Goal: Information Seeking & Learning: Understand process/instructions

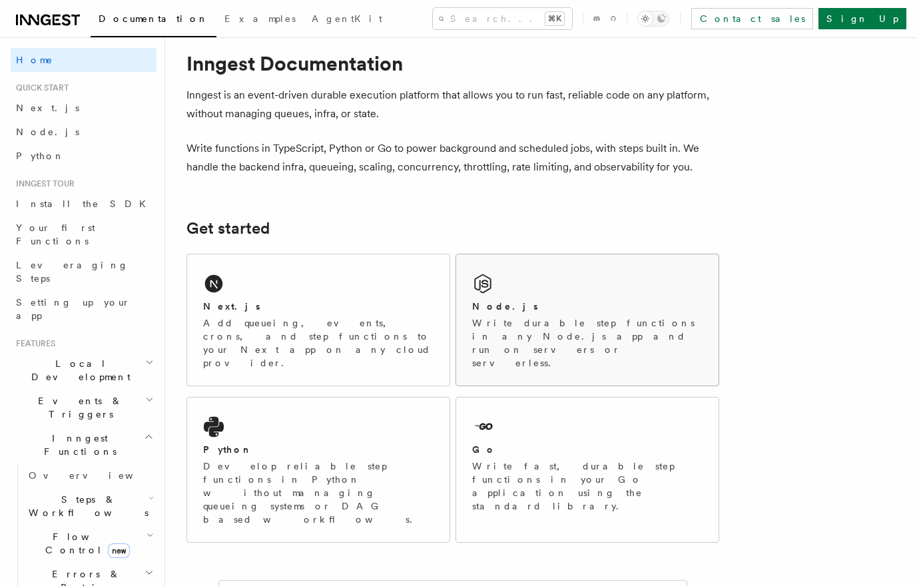
click at [502, 317] on p "Write durable step functions in any Node.js app and run on servers or serverles…" at bounding box center [587, 342] width 230 height 53
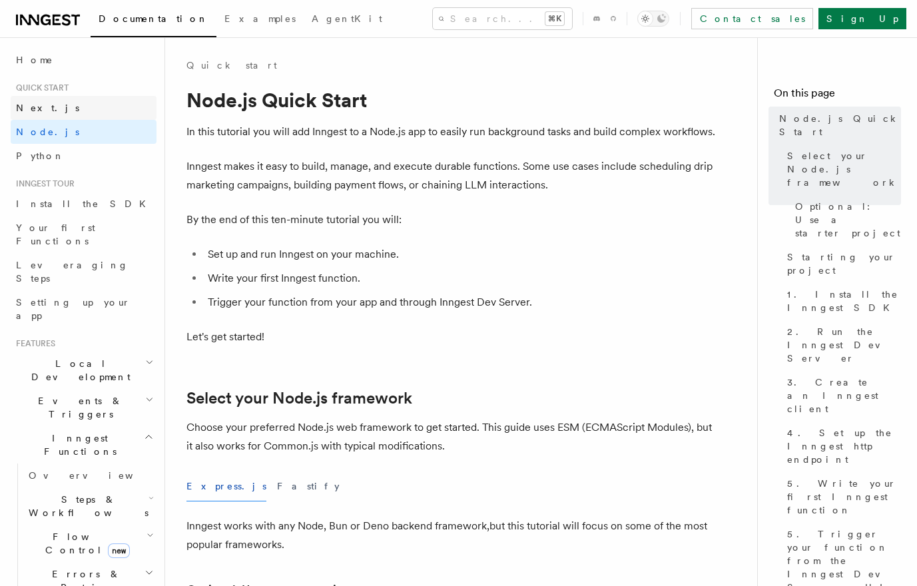
click at [64, 115] on link "Next.js" at bounding box center [84, 108] width 146 height 24
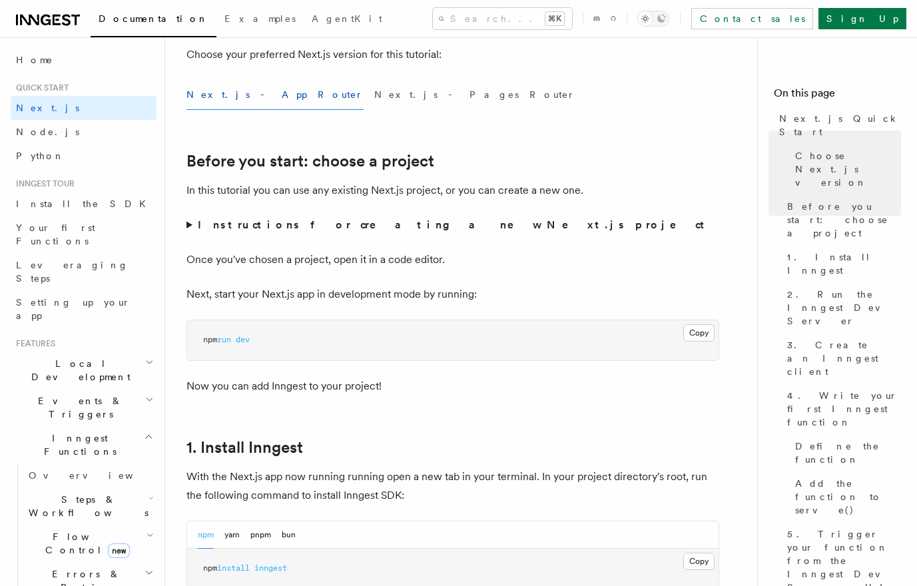
scroll to position [358, 0]
click at [105, 201] on link "Install the SDK" at bounding box center [84, 204] width 146 height 24
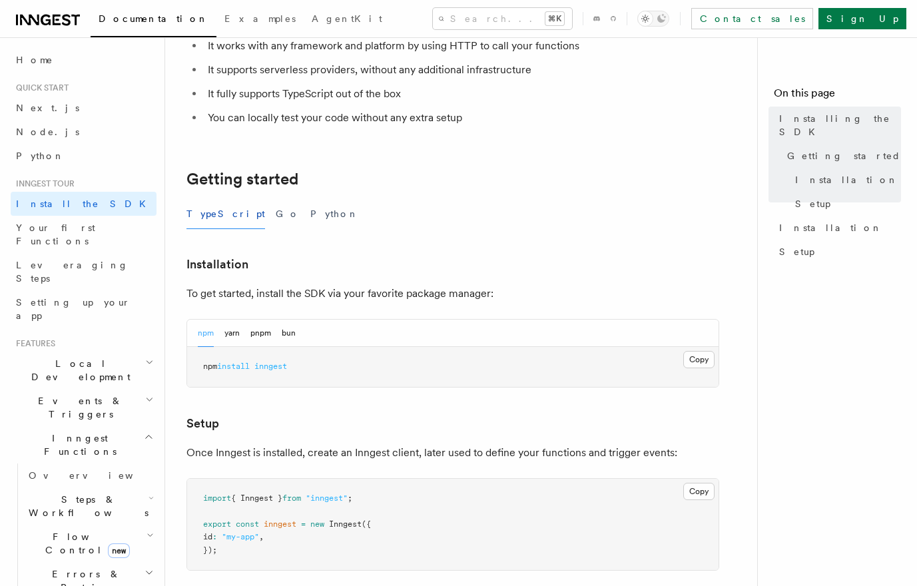
scroll to position [175, 0]
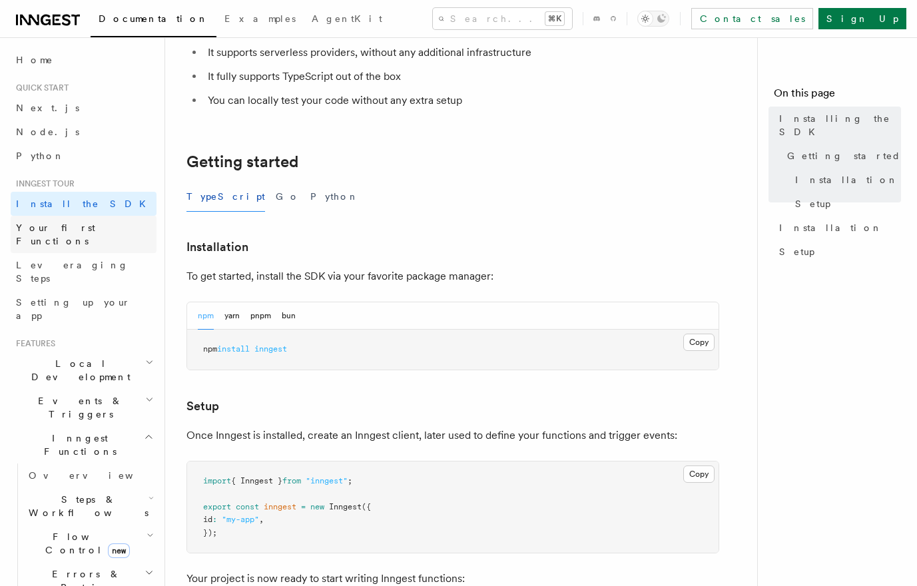
click at [101, 230] on link "Your first Functions" at bounding box center [84, 234] width 146 height 37
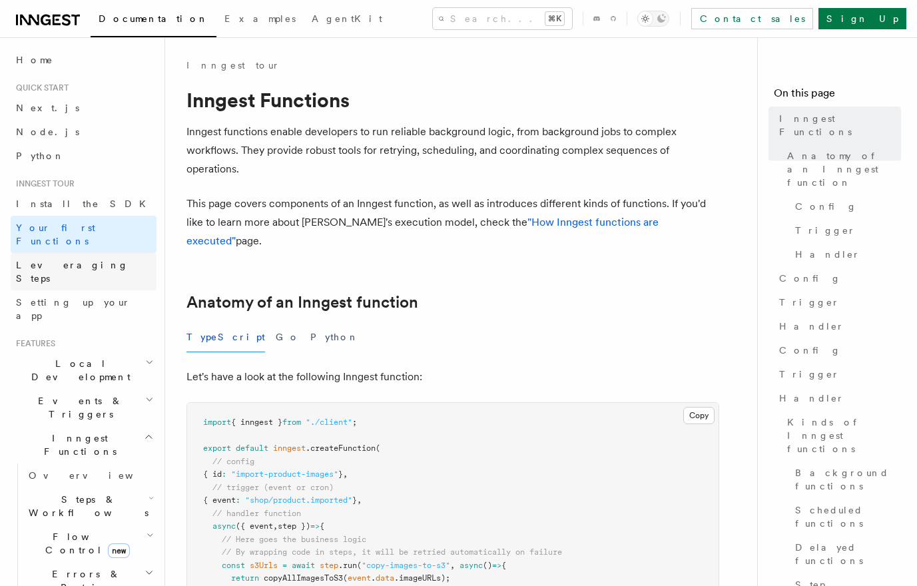
click at [97, 253] on link "Leveraging Steps" at bounding box center [84, 271] width 146 height 37
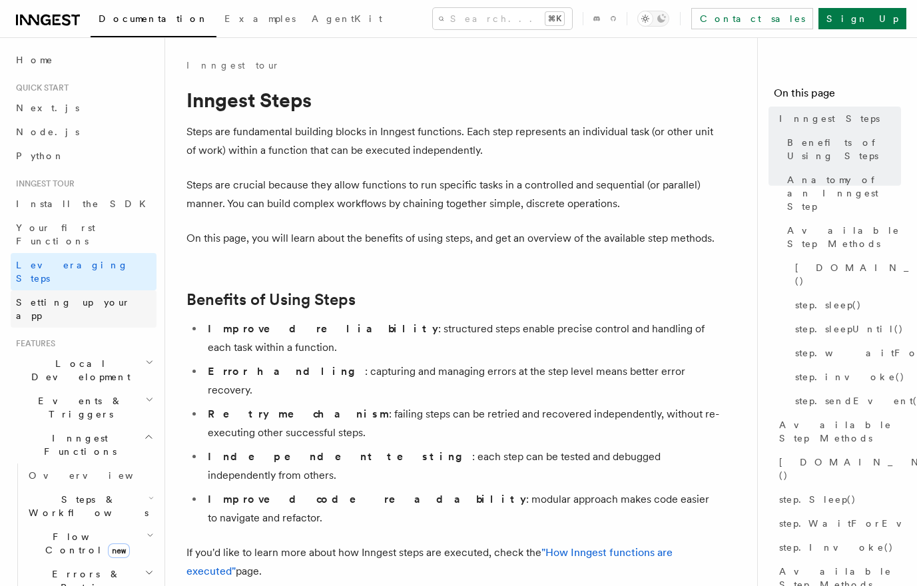
click at [97, 297] on span "Setting up your app" at bounding box center [73, 309] width 115 height 24
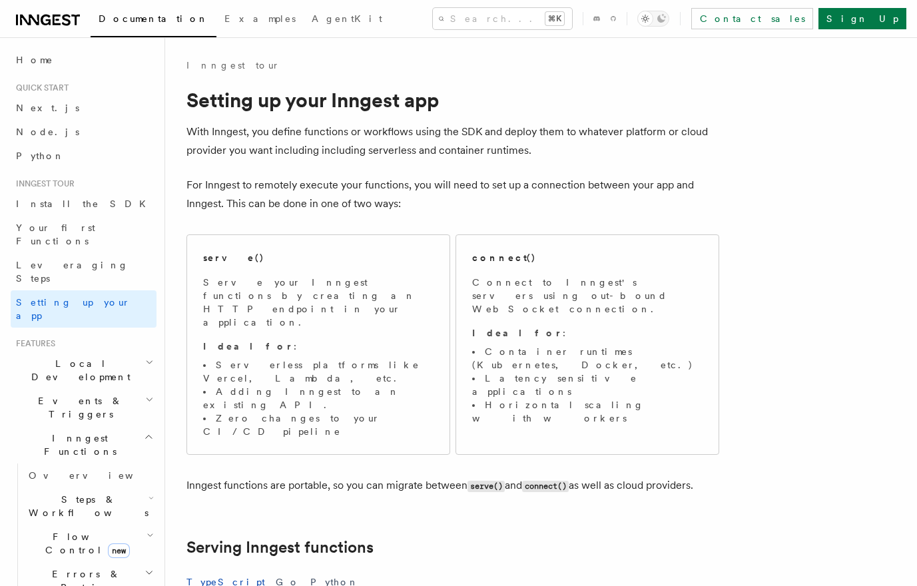
click at [93, 352] on h2 "Local Development" at bounding box center [84, 370] width 146 height 37
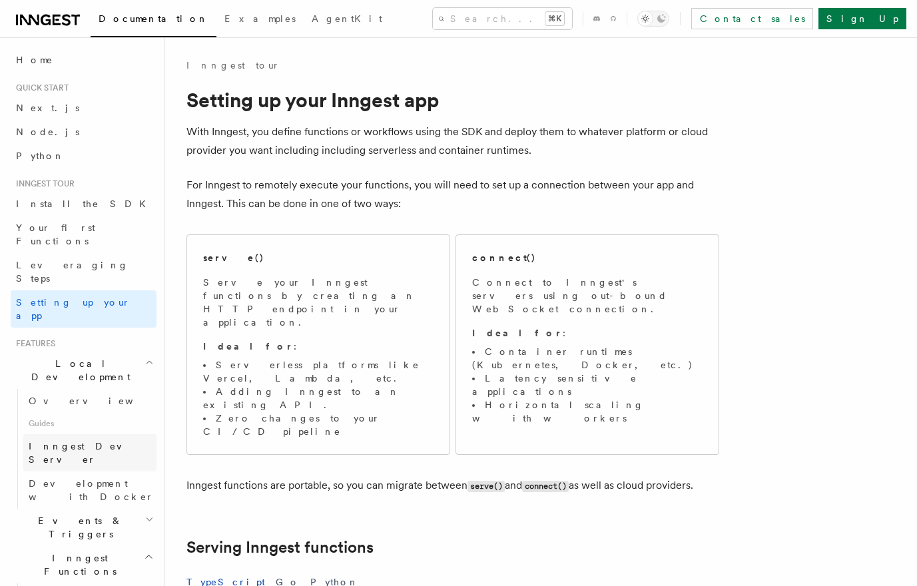
click at [78, 441] on span "Inngest Dev Server" at bounding box center [86, 453] width 114 height 24
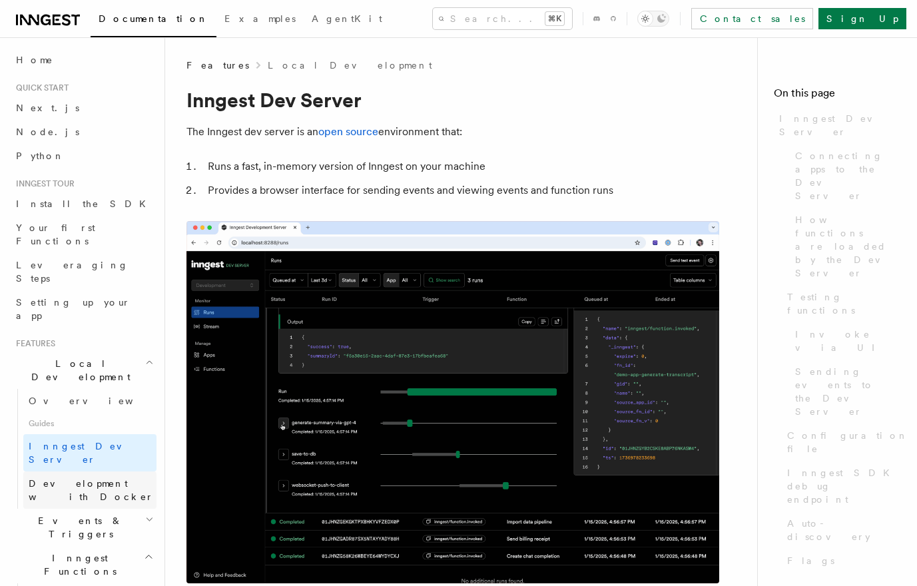
click at [79, 478] on span "Development with Docker" at bounding box center [91, 490] width 125 height 24
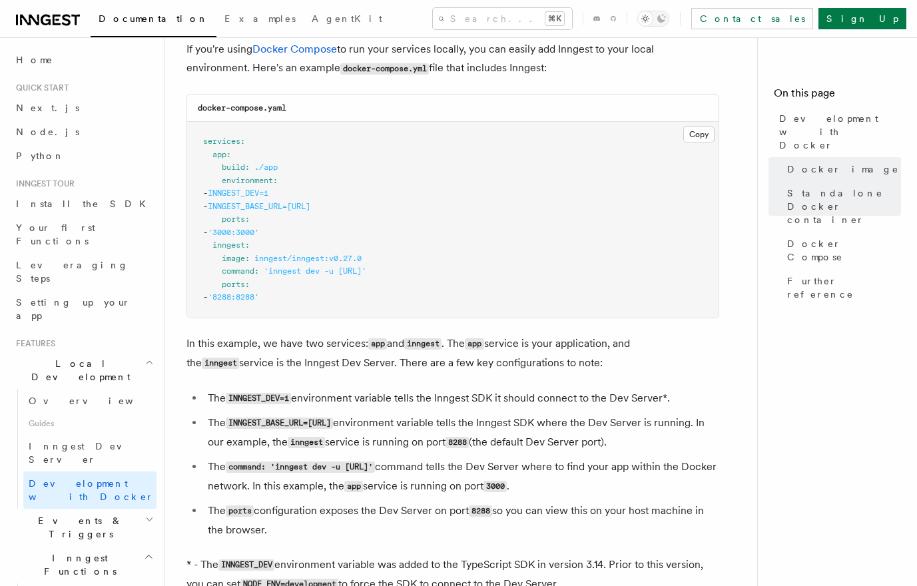
scroll to position [1045, 0]
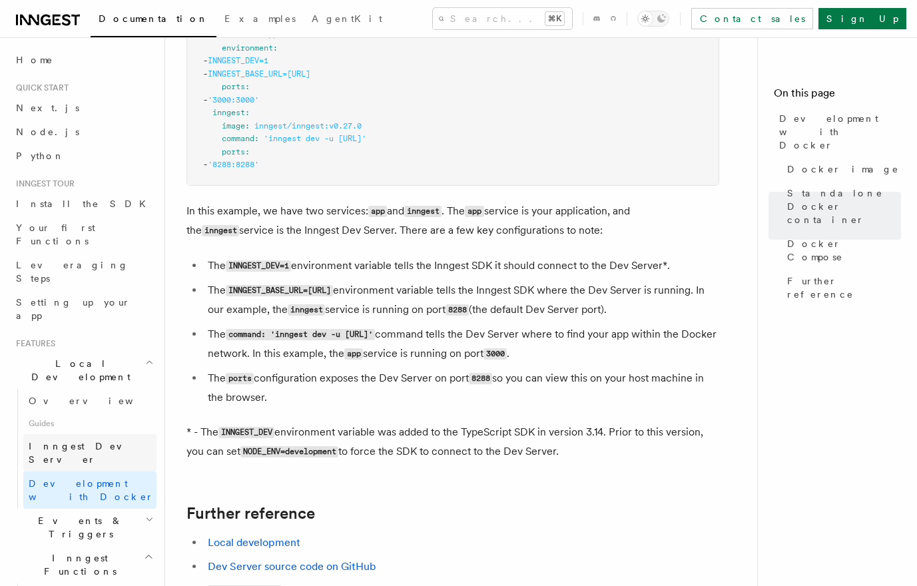
click at [90, 434] on link "Inngest Dev Server" at bounding box center [89, 452] width 133 height 37
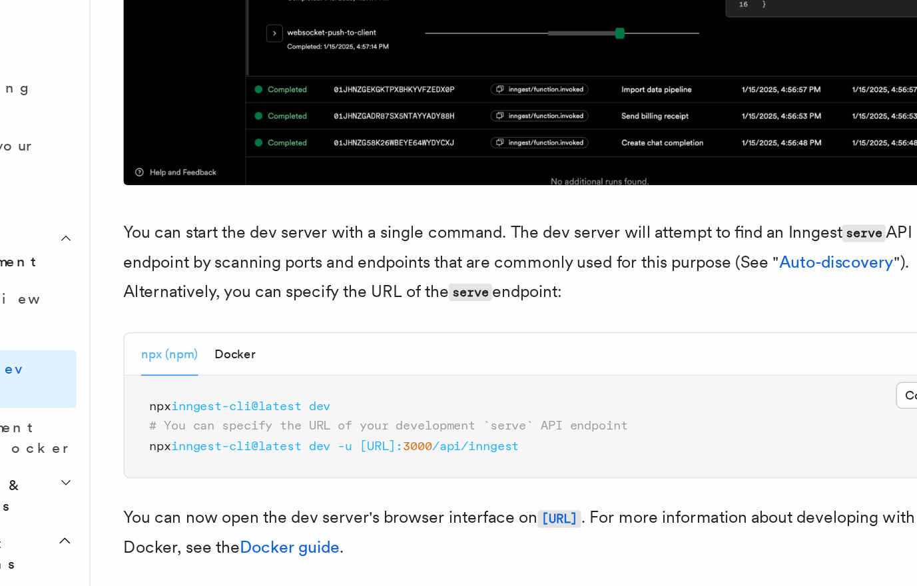
scroll to position [257, 0]
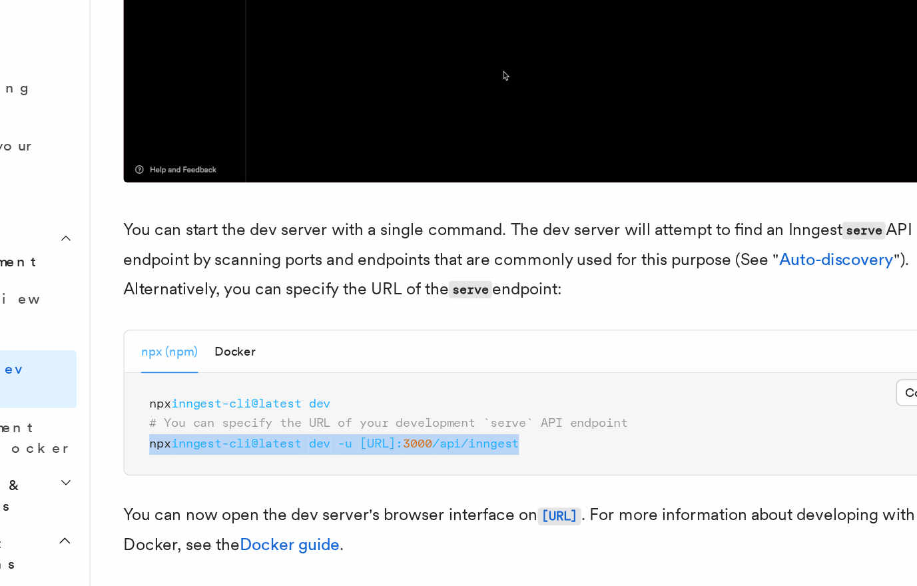
drag, startPoint x: 203, startPoint y: 496, endPoint x: 511, endPoint y: 496, distance: 307.7
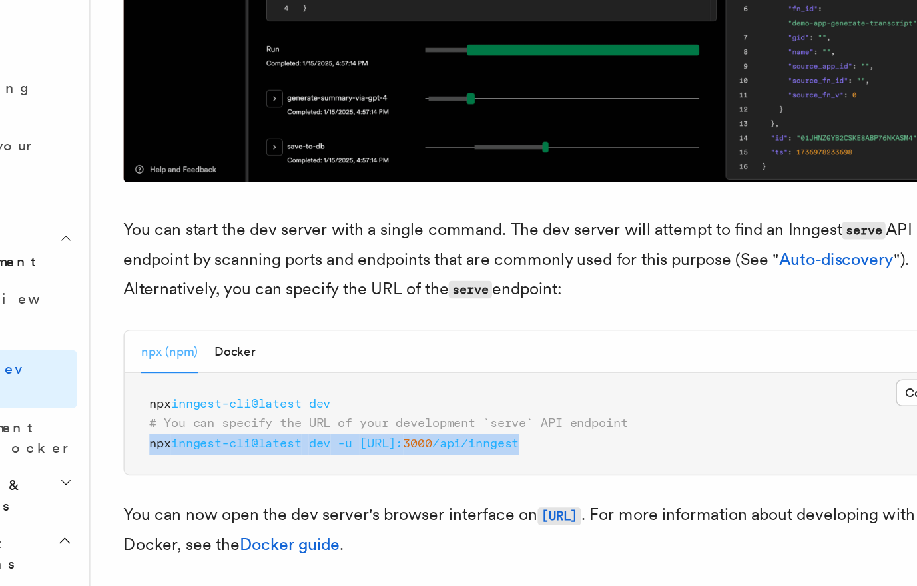
click at [511, 496] on pre "npx inngest-cli@latest dev # You can specify the URL of your development `serve…" at bounding box center [452, 482] width 531 height 66
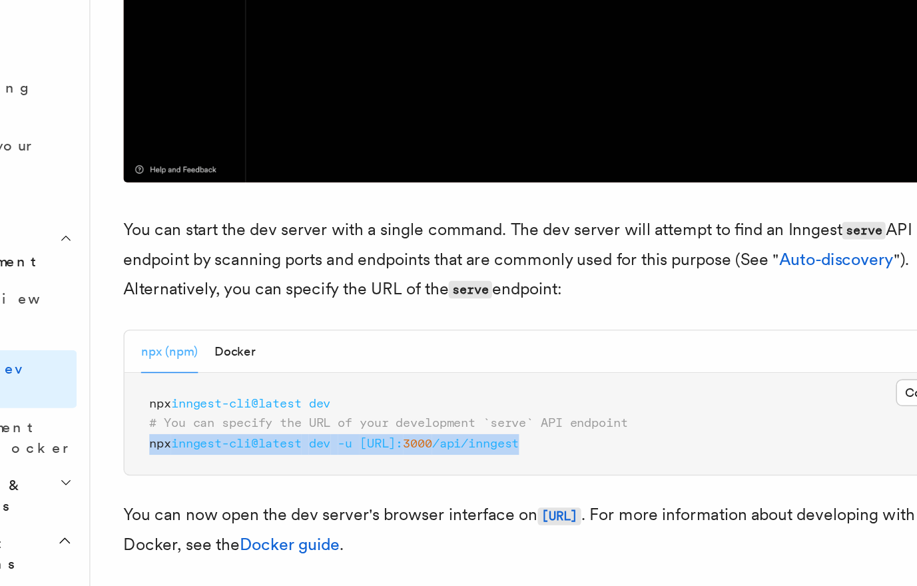
copy span "npx inngest-cli@latest dev -u http://localhost: 3000 /api/inngest"
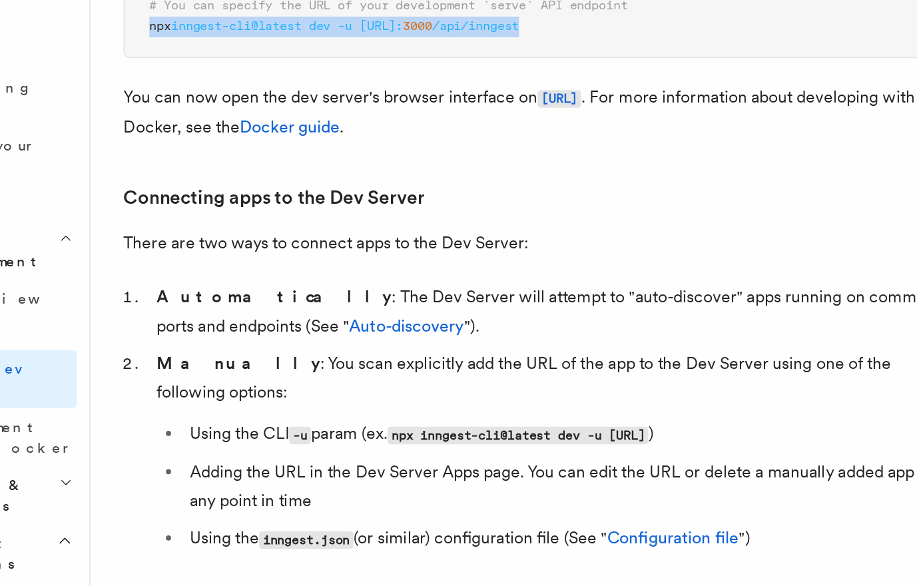
scroll to position [580, 0]
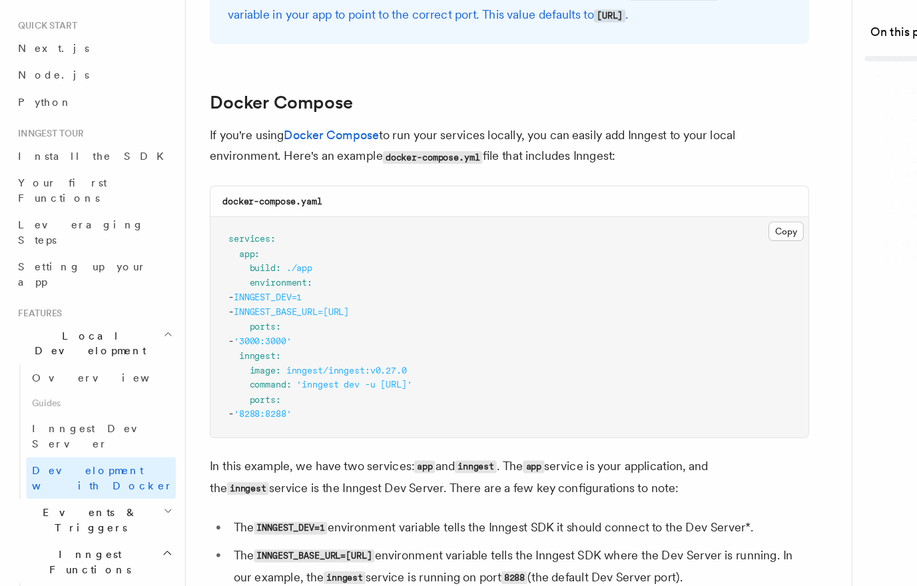
scroll to position [1045, 0]
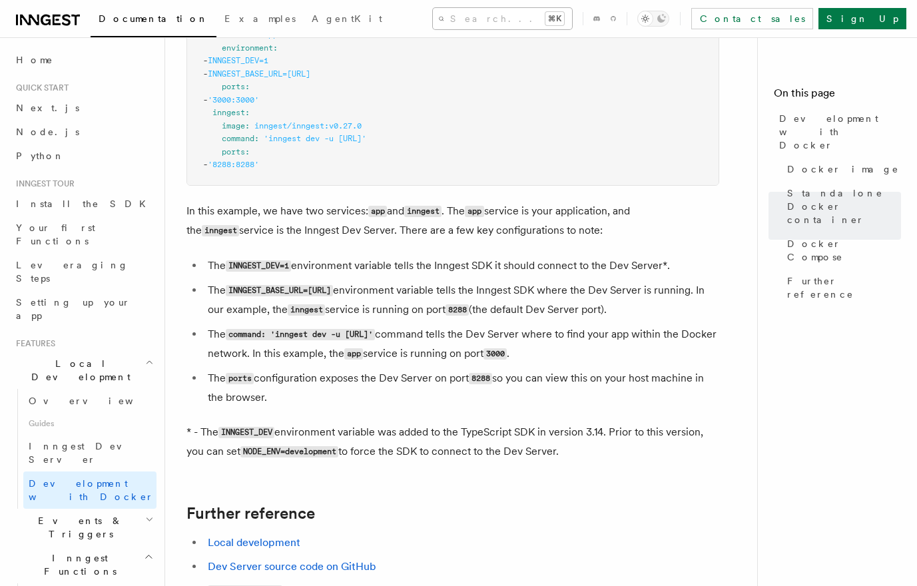
click at [440, 17] on button "Search... ⌘K" at bounding box center [502, 18] width 139 height 21
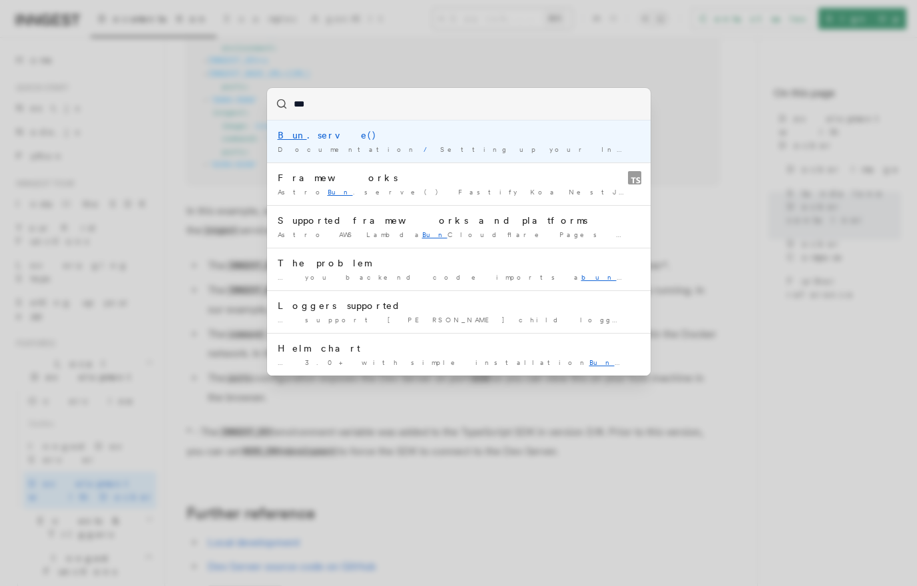
type input "****"
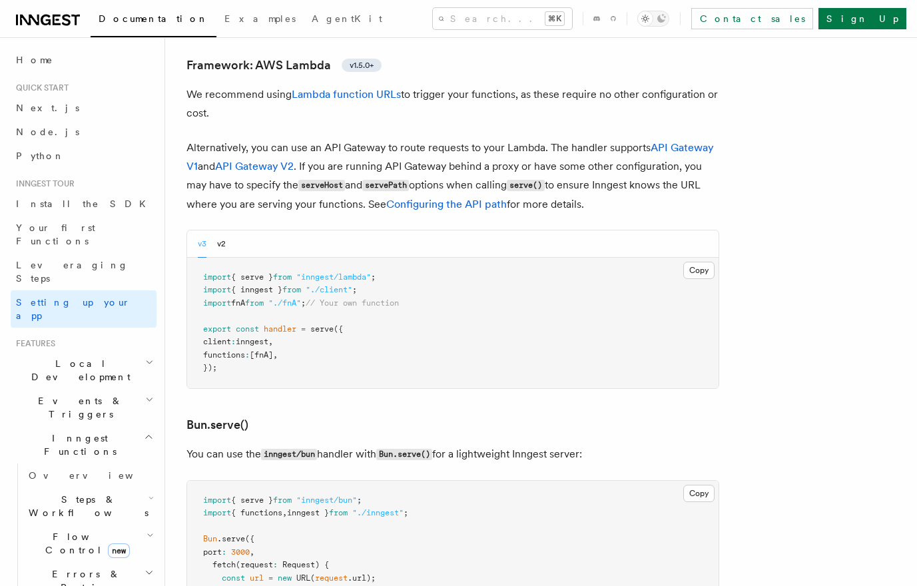
scroll to position [1686, 0]
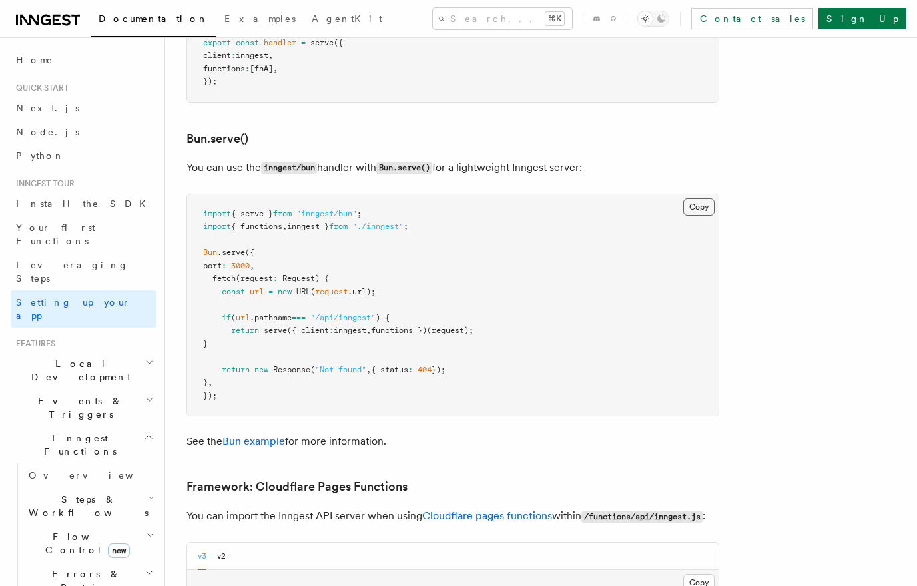
click at [697, 198] on button "Copy Copied" at bounding box center [698, 206] width 31 height 17
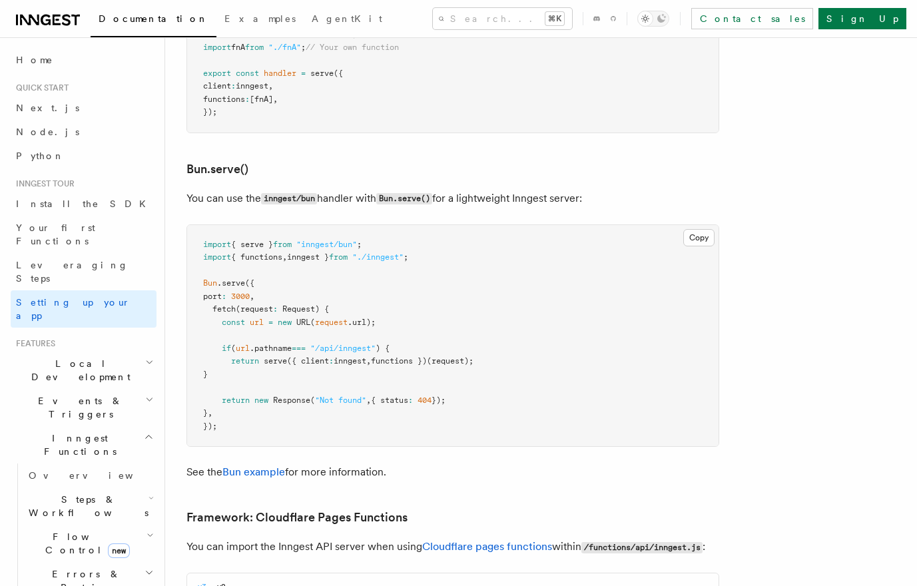
scroll to position [1606, 0]
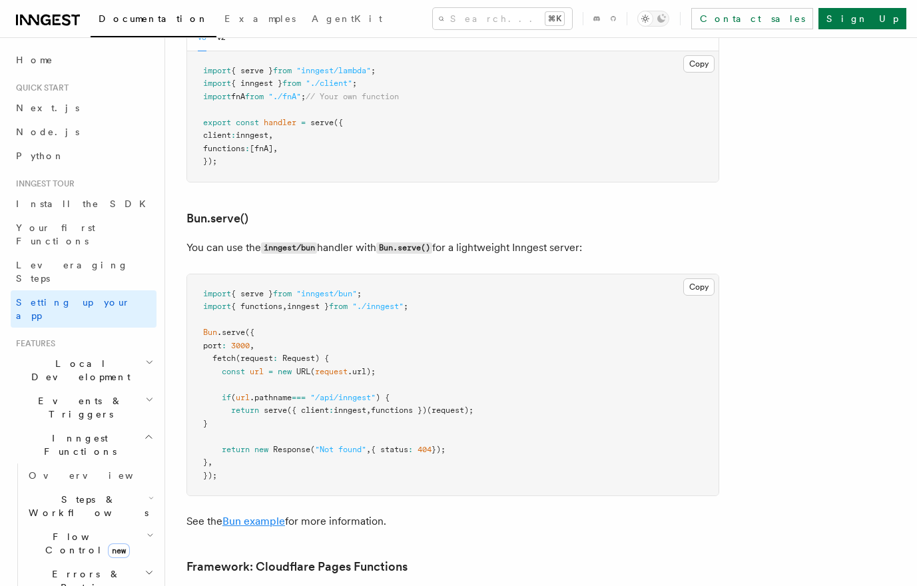
click at [238, 515] on link "Bun example" at bounding box center [253, 521] width 63 height 13
